Goal: Register for event/course

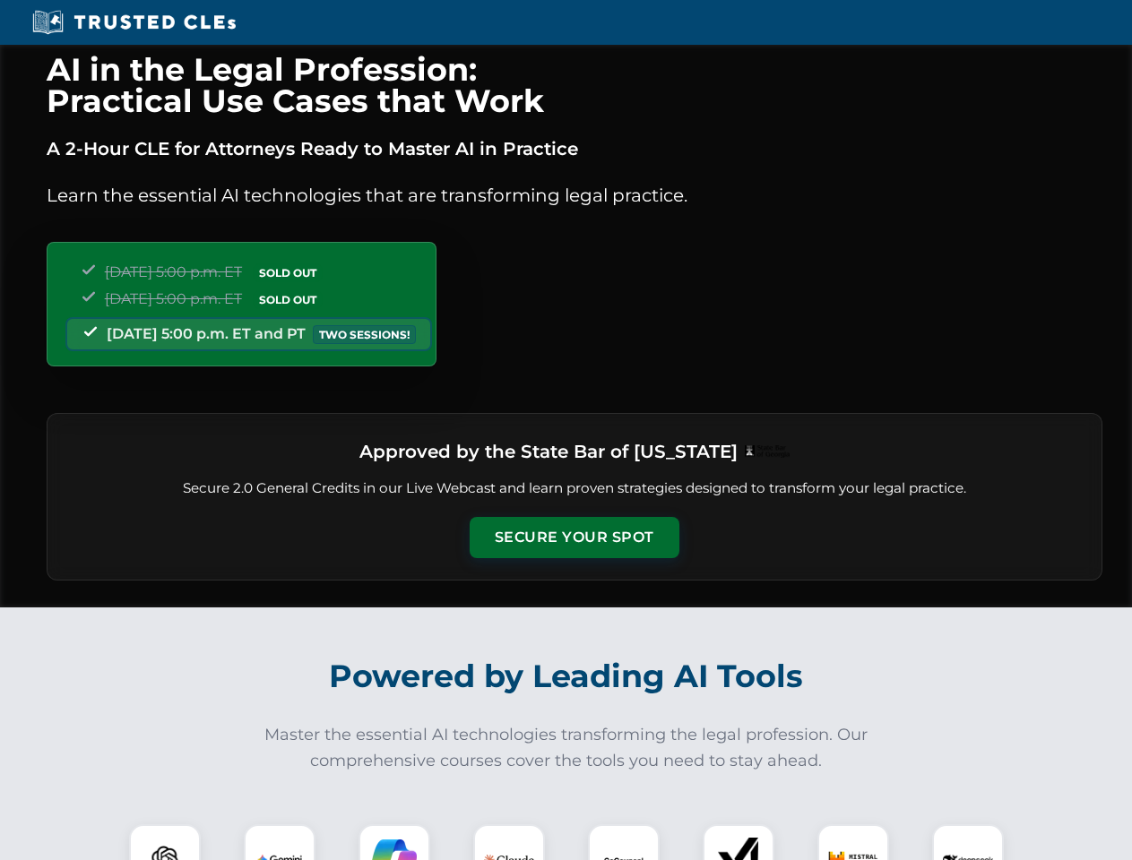
click at [573, 538] on button "Secure Your Spot" at bounding box center [574, 537] width 210 height 41
click at [165, 842] on img at bounding box center [165, 860] width 52 height 52
